Goal: Information Seeking & Learning: Learn about a topic

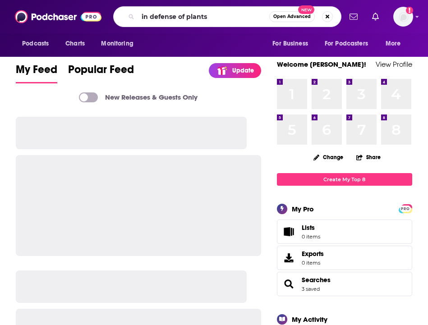
type input "in defense of plants"
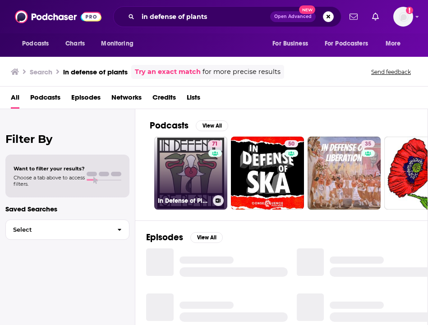
click at [185, 162] on link "71 In Defense of Plants Podcast" at bounding box center [190, 173] width 73 height 73
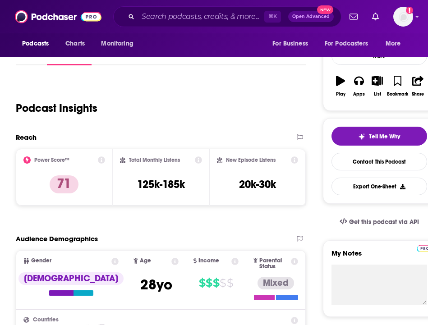
scroll to position [124, 0]
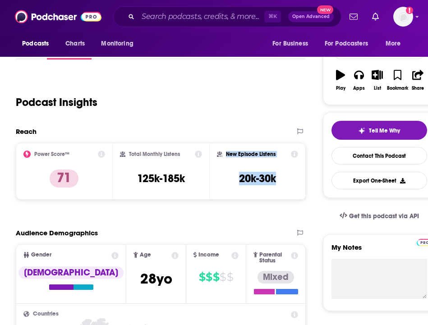
drag, startPoint x: 279, startPoint y: 180, endPoint x: 225, endPoint y: 155, distance: 59.6
click at [225, 155] on div "New Episode Listens 20k-30k" at bounding box center [257, 172] width 81 height 42
copy div "New Episode Listens 20k-30k"
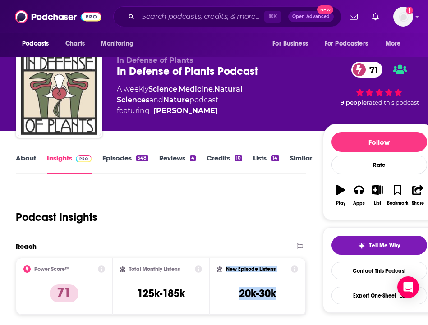
scroll to position [8, 0]
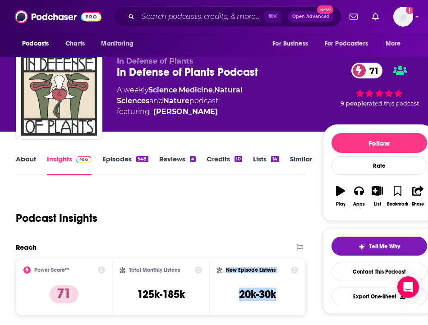
click at [119, 158] on link "Episodes 548" at bounding box center [125, 165] width 46 height 21
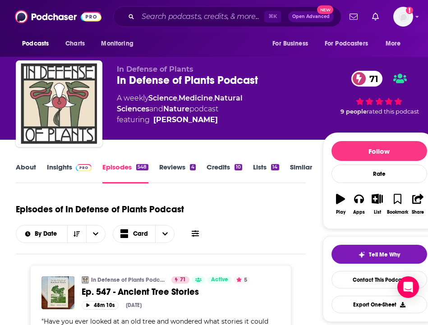
click at [18, 167] on link "About" at bounding box center [26, 173] width 20 height 21
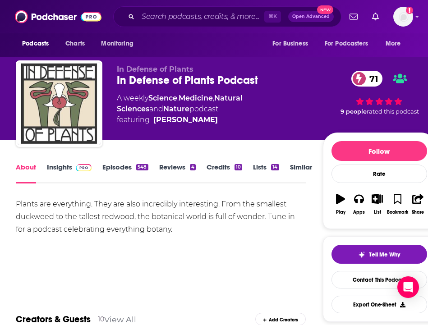
click at [122, 171] on link "Episodes 548" at bounding box center [125, 173] width 46 height 21
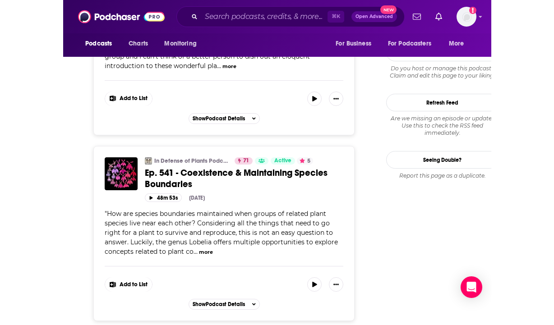
scroll to position [1215, 0]
